Goal: Information Seeking & Learning: Learn about a topic

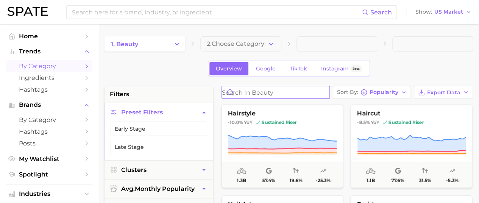
click at [260, 91] on input "Search in beauty" at bounding box center [275, 92] width 107 height 12
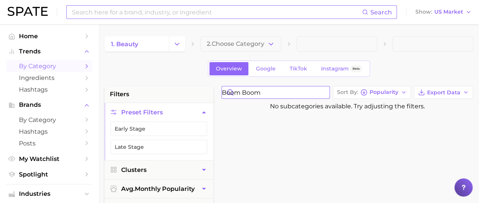
type input "boom boom"
click at [135, 15] on input at bounding box center [216, 12] width 291 height 13
type input "c"
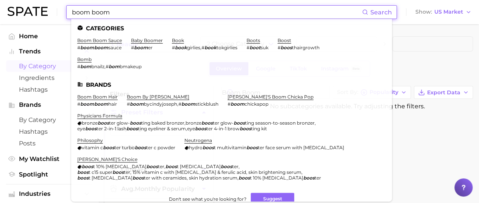
type input "boom boom"
